Goal: Transaction & Acquisition: Book appointment/travel/reservation

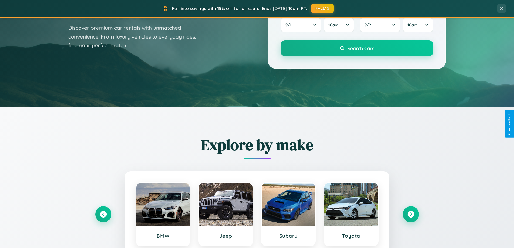
scroll to position [371, 0]
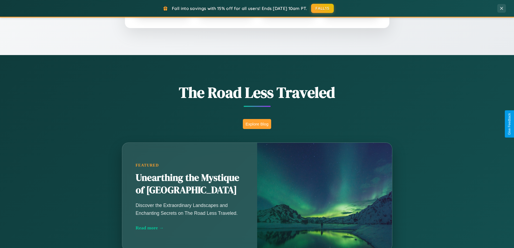
click at [257, 124] on button "Explore Blog" at bounding box center [257, 124] width 28 height 10
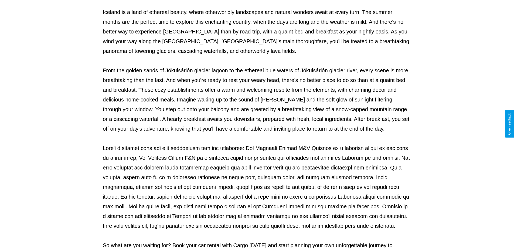
scroll to position [174, 0]
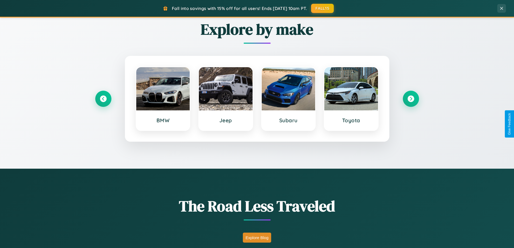
scroll to position [232, 0]
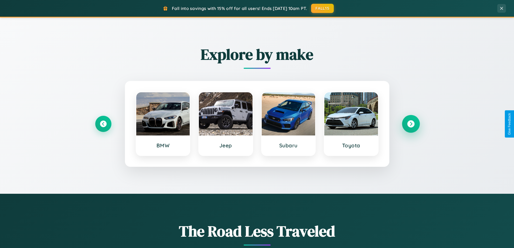
click at [410, 124] on icon at bounding box center [410, 123] width 7 height 7
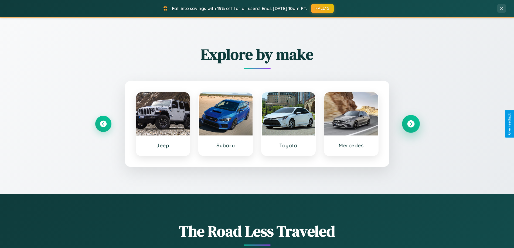
click at [410, 124] on icon at bounding box center [410, 123] width 7 height 7
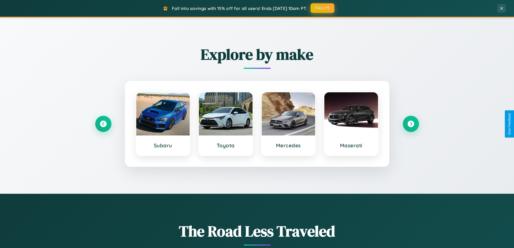
click at [322, 8] on button "FALL15" at bounding box center [322, 8] width 24 height 10
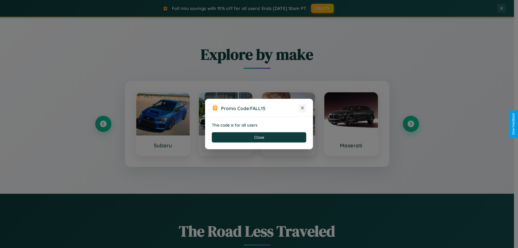
click at [302, 108] on icon at bounding box center [301, 107] width 5 height 5
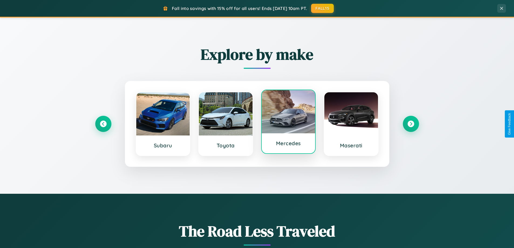
click at [288, 122] on div at bounding box center [288, 111] width 54 height 43
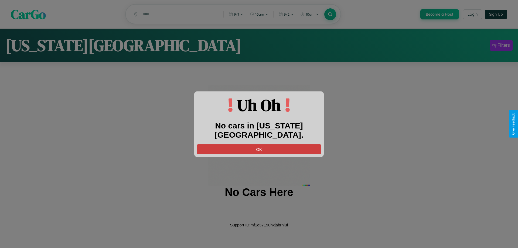
click at [259, 144] on button "OK" at bounding box center [259, 149] width 124 height 10
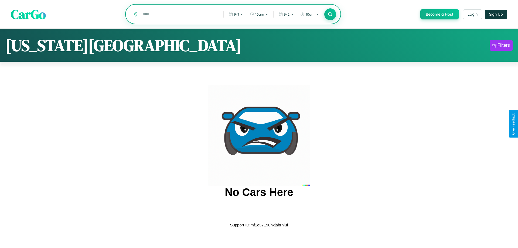
click at [179, 15] on input "text" at bounding box center [179, 13] width 78 height 9
click at [329, 15] on icon at bounding box center [329, 14] width 5 height 5
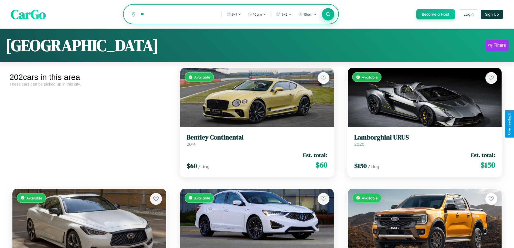
type input "*"
click at [328, 15] on icon at bounding box center [327, 14] width 5 height 5
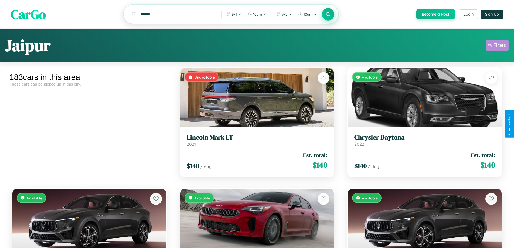
click at [497, 46] on div "Filters" at bounding box center [499, 45] width 12 height 5
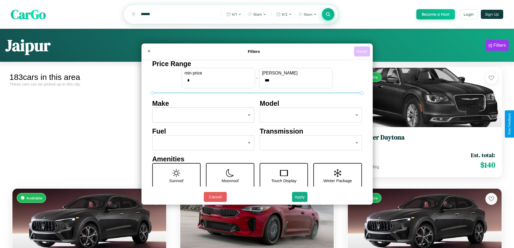
click at [362, 51] on button "Reset" at bounding box center [362, 51] width 16 height 10
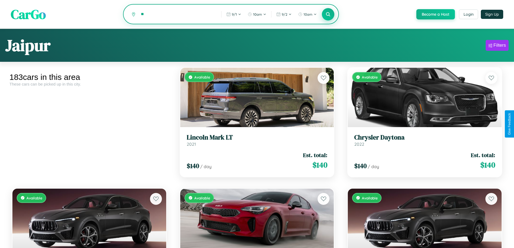
type input "*"
type input "**********"
click at [328, 15] on icon at bounding box center [327, 14] width 5 height 5
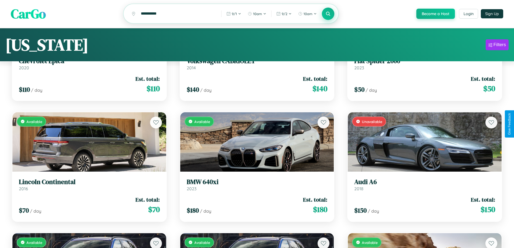
scroll to position [33, 0]
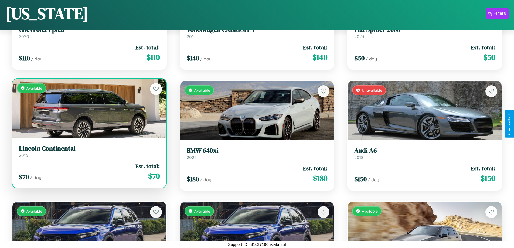
click at [88, 153] on link "Lincoln Continental 2016" at bounding box center [89, 150] width 141 height 13
